Goal: Task Accomplishment & Management: Manage account settings

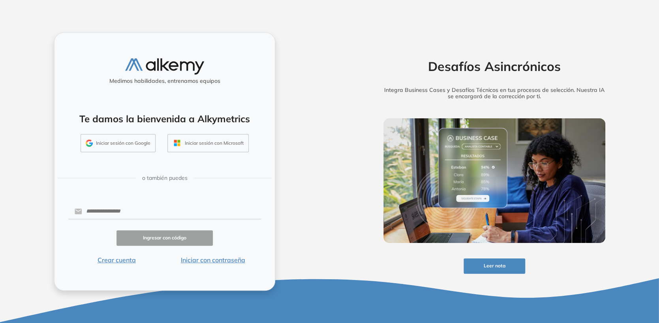
click at [223, 260] on button "Iniciar con contraseña" at bounding box center [213, 260] width 96 height 9
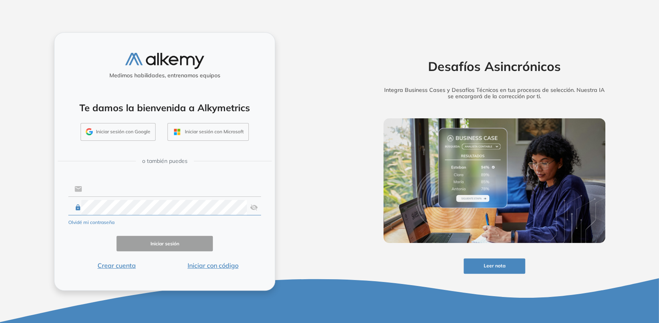
type input "**********"
click at [177, 241] on button "Iniciar sesión" at bounding box center [165, 243] width 96 height 15
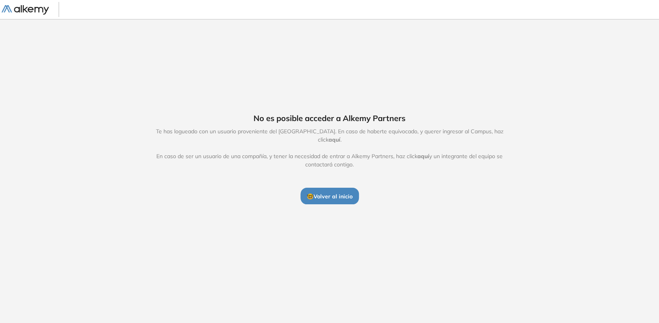
click at [349, 193] on span "🤓 Volver al inicio" at bounding box center [330, 196] width 46 height 7
click at [501, 140] on span "Te has logueado con un usuario proveniente del [GEOGRAPHIC_DATA]. En caso de ha…" at bounding box center [330, 148] width 364 height 41
click at [340, 136] on span "aquí" at bounding box center [335, 139] width 12 height 7
